Goal: Information Seeking & Learning: Learn about a topic

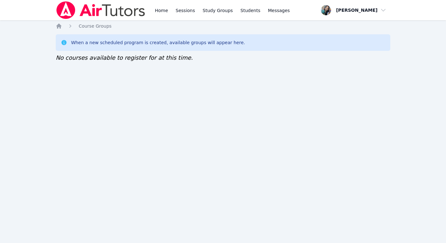
click at [30, 116] on div "Home Sessions Study Groups Students Messages Open user menu Sokha Lee Open main…" at bounding box center [223, 121] width 446 height 243
click at [59, 26] on icon "Breadcrumb" at bounding box center [58, 26] width 5 height 5
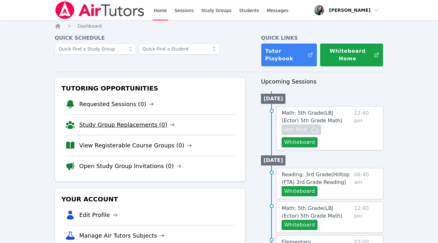
click at [150, 126] on link "Study Group Replacements (0)" at bounding box center [127, 125] width 96 height 9
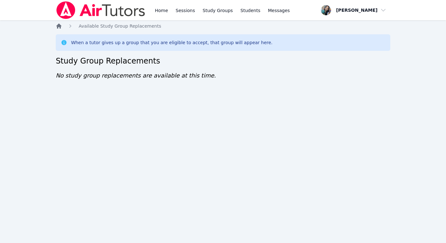
click at [61, 26] on icon "Breadcrumb" at bounding box center [58, 26] width 5 height 5
click at [60, 26] on icon "Breadcrumb" at bounding box center [58, 26] width 5 height 5
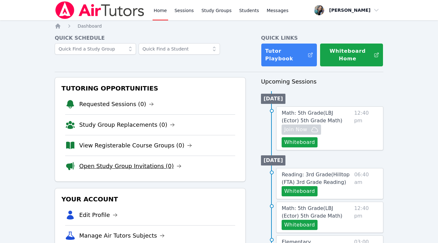
click at [150, 167] on link "Open Study Group Invitations (0)" at bounding box center [130, 166] width 102 height 9
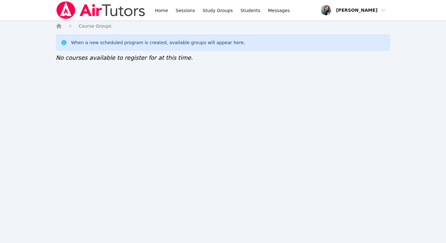
click at [217, 120] on div "Home Sessions Study Groups Students Messages Open user menu Sokha Lee Open main…" at bounding box center [223, 121] width 446 height 243
click at [205, 102] on div "Home Sessions Study Groups Students Messages Open user menu Sokha Lee Open main…" at bounding box center [223, 121] width 446 height 243
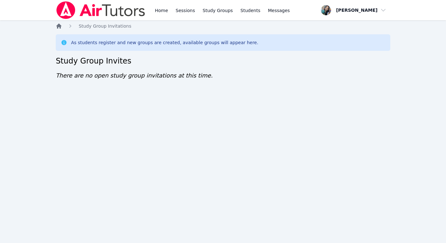
click at [61, 29] on icon "Breadcrumb" at bounding box center [59, 26] width 6 height 6
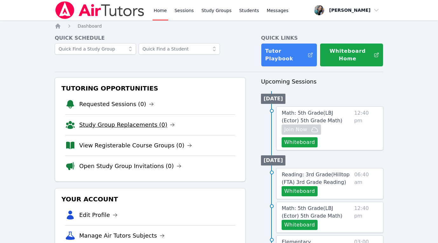
click at [120, 126] on link "Study Group Replacements (0)" at bounding box center [127, 125] width 96 height 9
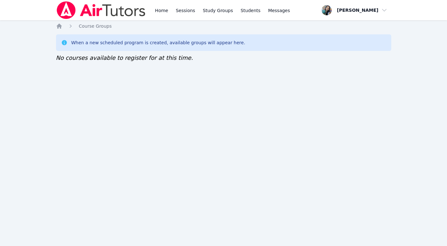
click at [160, 220] on div "Home Sessions Study Groups Students Messages Open user menu Sokha Lee Open main…" at bounding box center [223, 123] width 447 height 246
